Goal: Check status: Check status

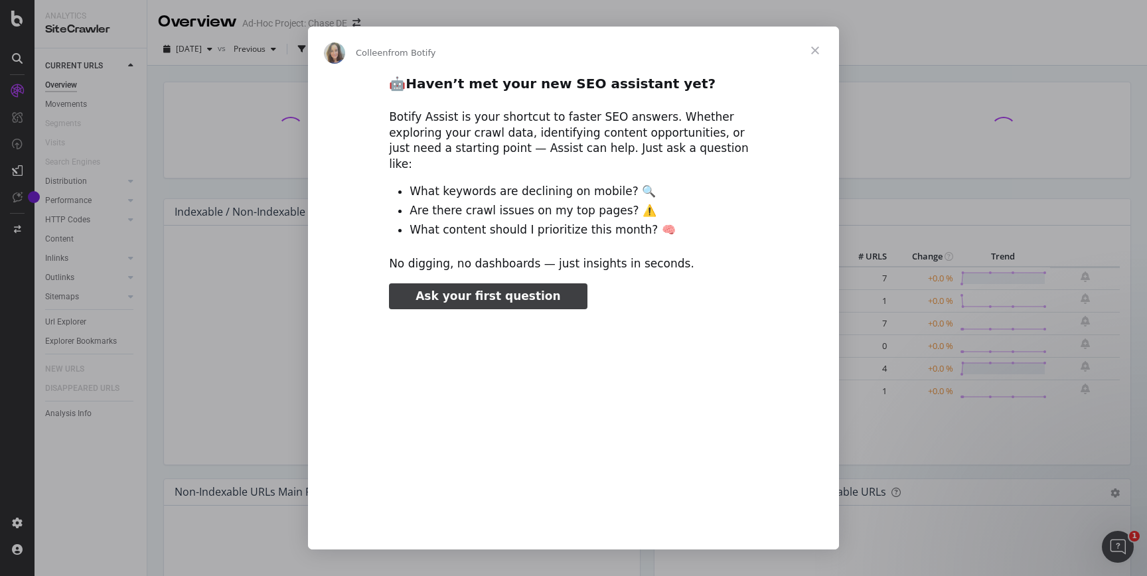
click at [546, 51] on span "Close" at bounding box center [815, 51] width 48 height 48
